Goal: Task Accomplishment & Management: Manage account settings

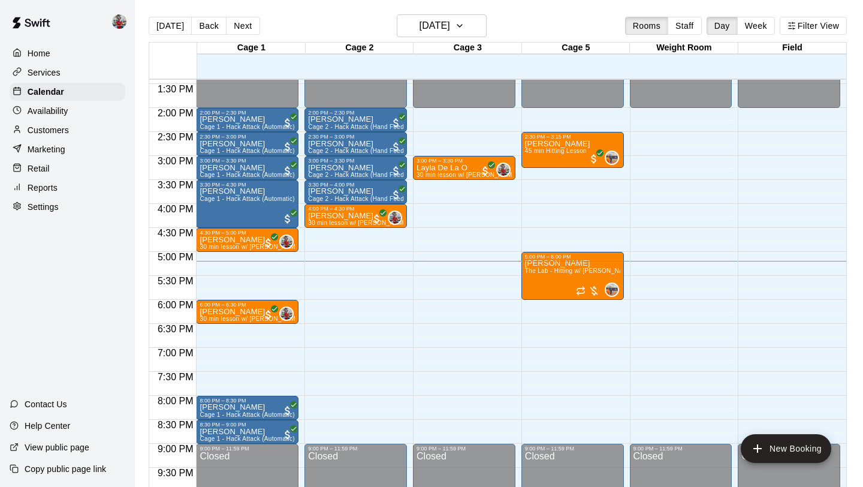
scroll to position [644, 0]
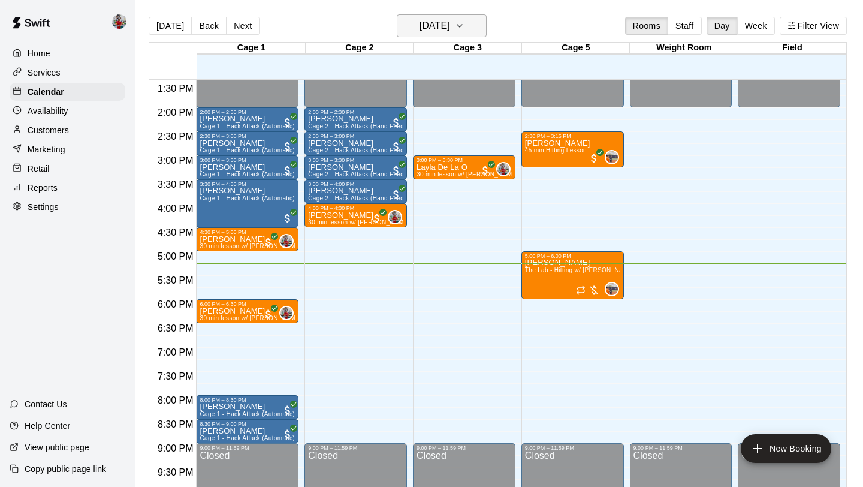
click at [446, 29] on h6 "[DATE]" at bounding box center [434, 25] width 31 height 17
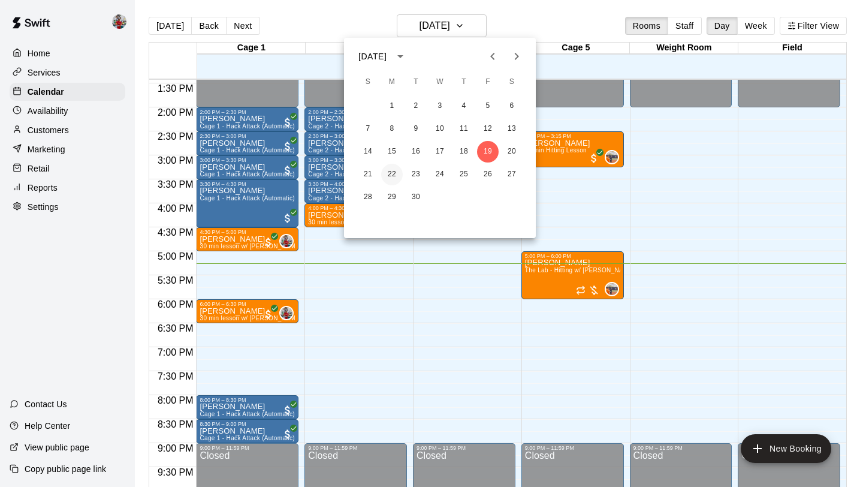
click at [389, 173] on button "22" at bounding box center [392, 175] width 22 height 22
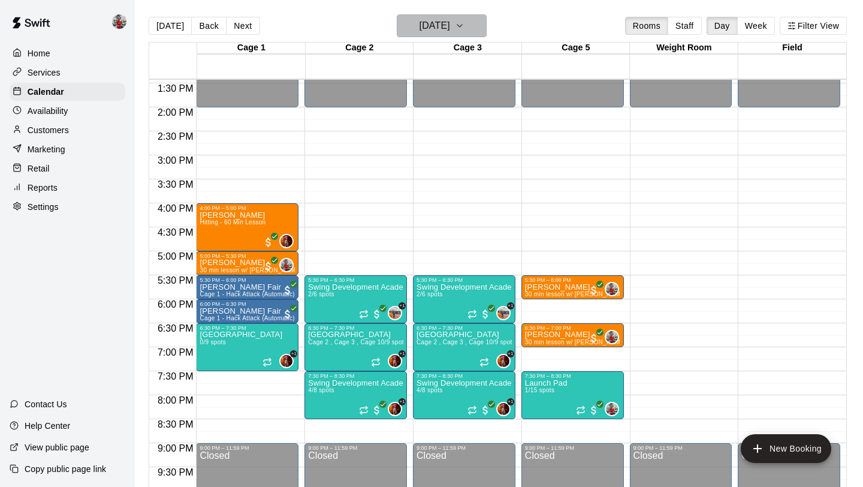
click at [450, 30] on h6 "[DATE]" at bounding box center [434, 25] width 31 height 17
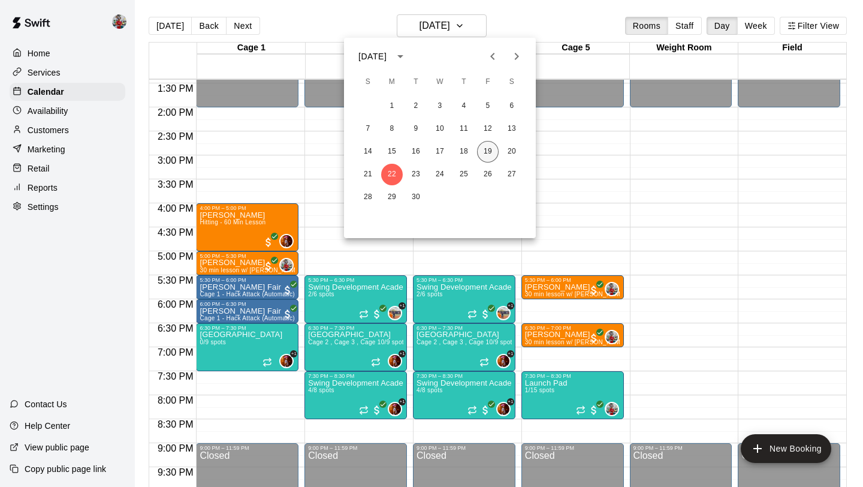
click at [491, 153] on button "19" at bounding box center [488, 152] width 22 height 22
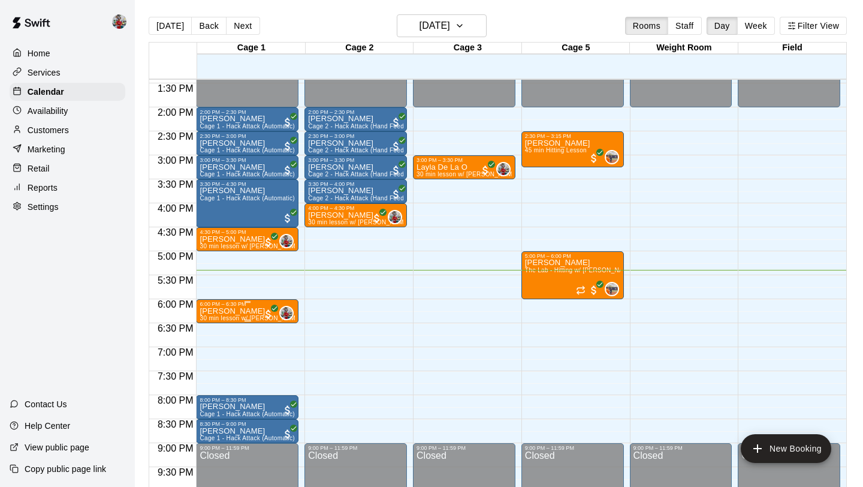
click at [256, 311] on p "[PERSON_NAME]" at bounding box center [247, 311] width 95 height 0
click at [212, 355] on img "edit" at bounding box center [213, 352] width 14 height 14
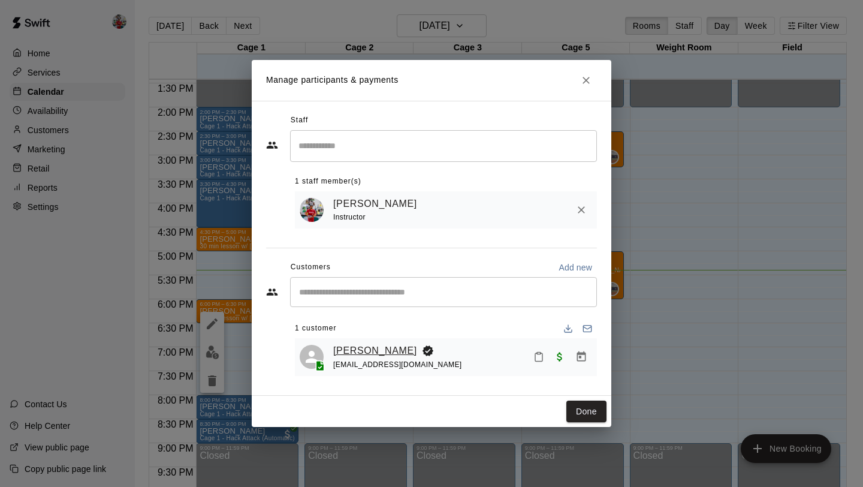
click at [354, 347] on link "[PERSON_NAME]" at bounding box center [375, 351] width 84 height 16
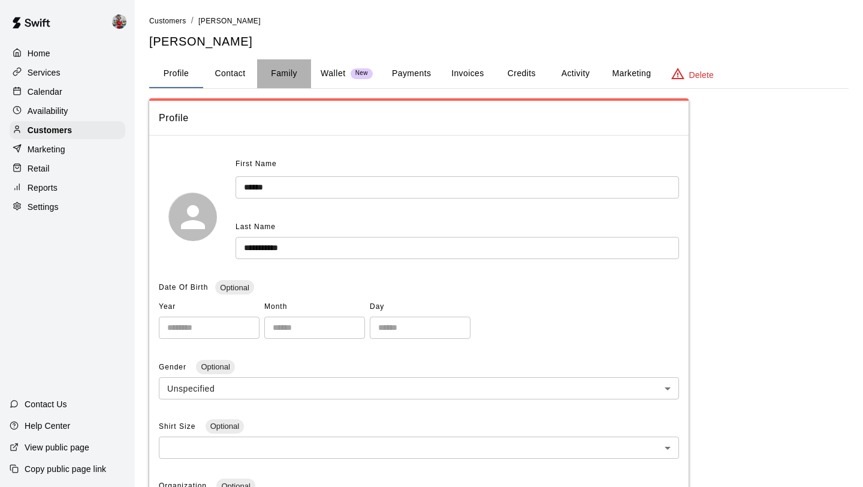
click at [288, 71] on button "Family" at bounding box center [284, 73] width 54 height 29
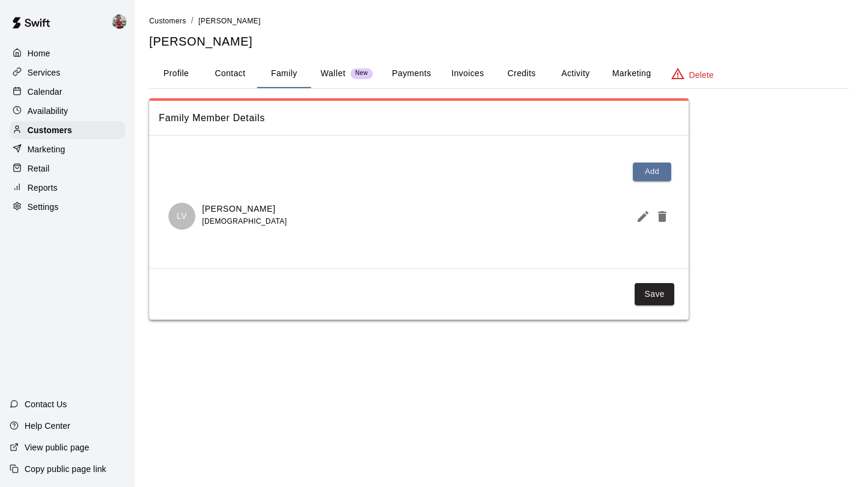
click at [641, 215] on icon "Edit Member" at bounding box center [643, 216] width 11 height 11
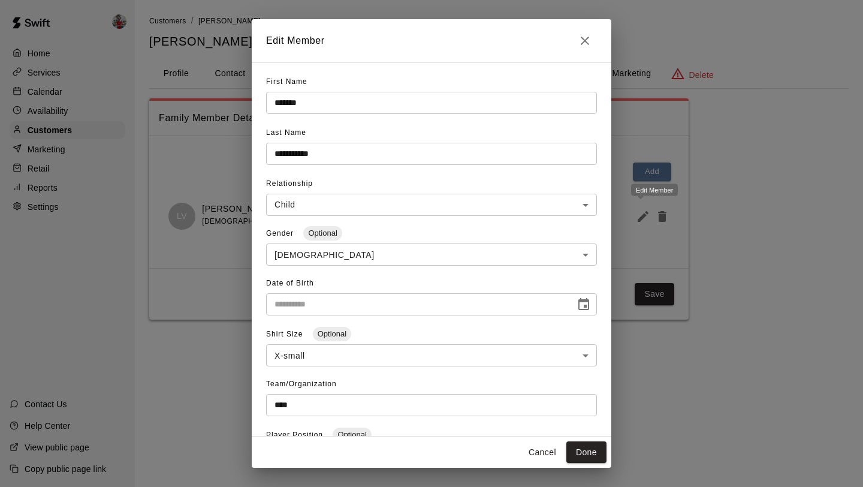
type input "**********"
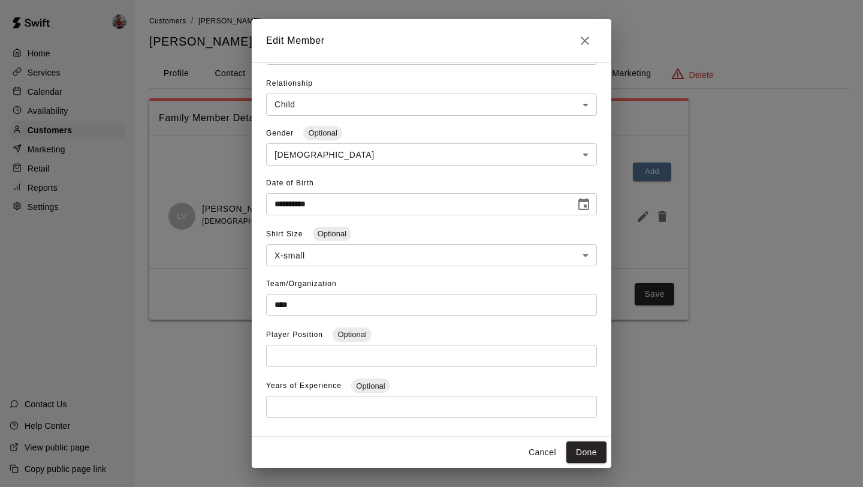
scroll to position [121, 0]
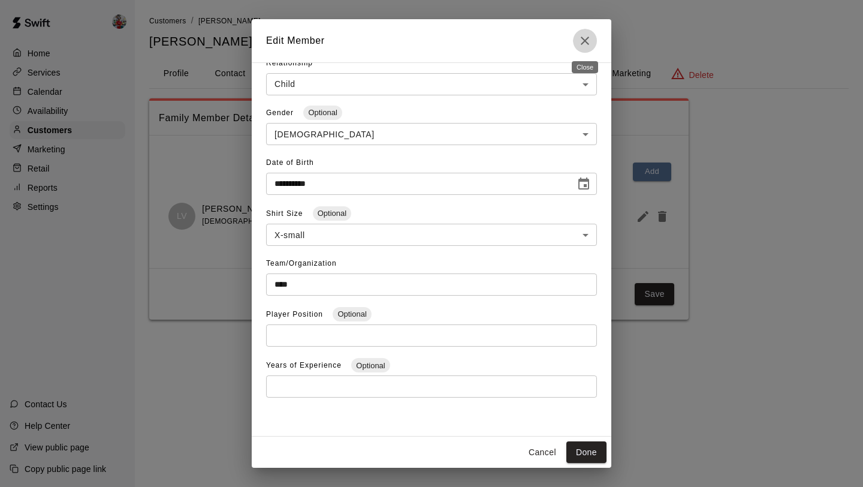
click at [583, 41] on icon "Close" at bounding box center [585, 41] width 8 height 8
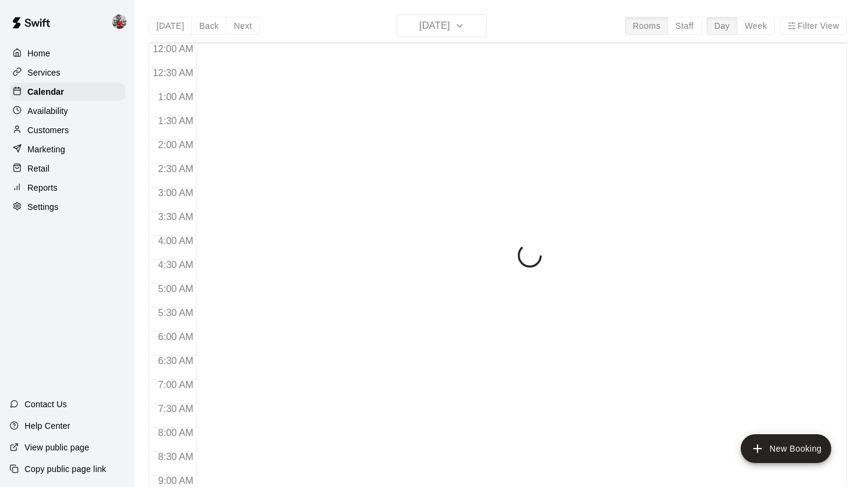
scroll to position [694, 0]
